Goal: Transaction & Acquisition: Book appointment/travel/reservation

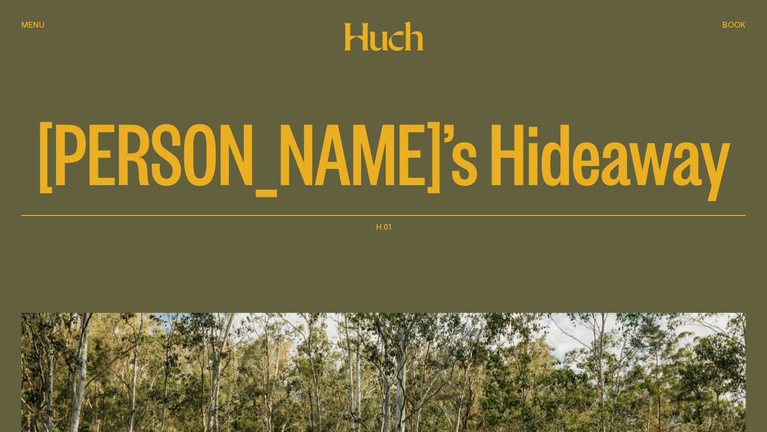
click at [729, 23] on span "Book" at bounding box center [733, 25] width 23 height 8
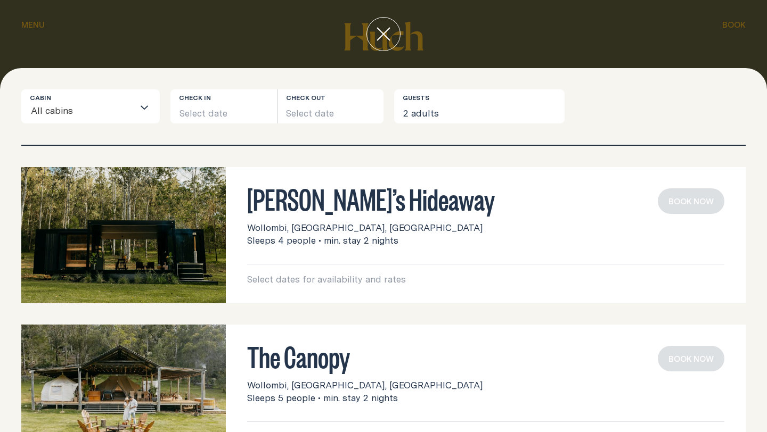
click at [327, 220] on div "[PERSON_NAME]’s Hideaway Wollombi, [GEOGRAPHIC_DATA], [GEOGRAPHIC_DATA] Sleeps …" at bounding box center [485, 217] width 477 height 59
click at [207, 114] on button "Select date" at bounding box center [223, 106] width 106 height 34
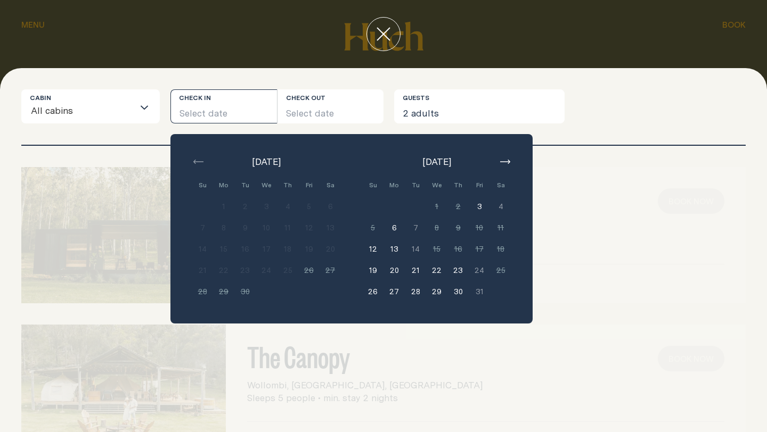
click at [387, 31] on icon "close" at bounding box center [383, 34] width 14 height 14
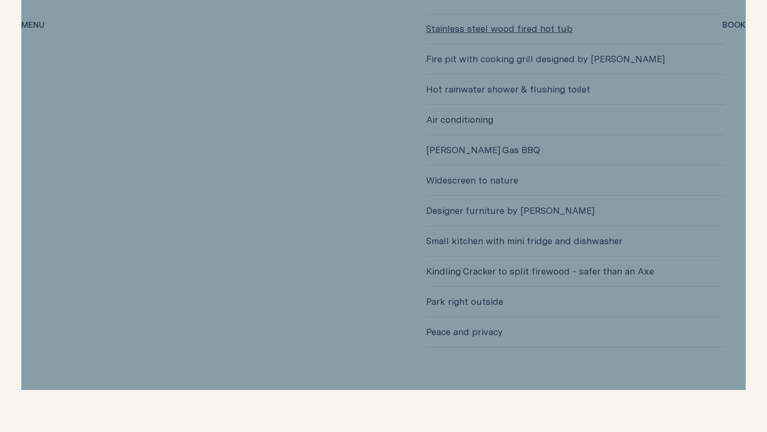
scroll to position [2745, 0]
